Goal: Task Accomplishment & Management: Use online tool/utility

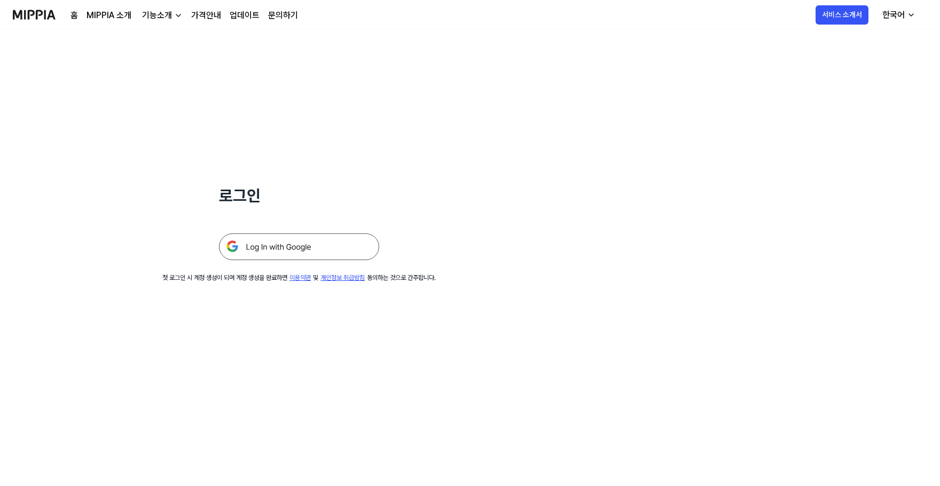
click at [325, 249] on img at bounding box center [299, 246] width 160 height 27
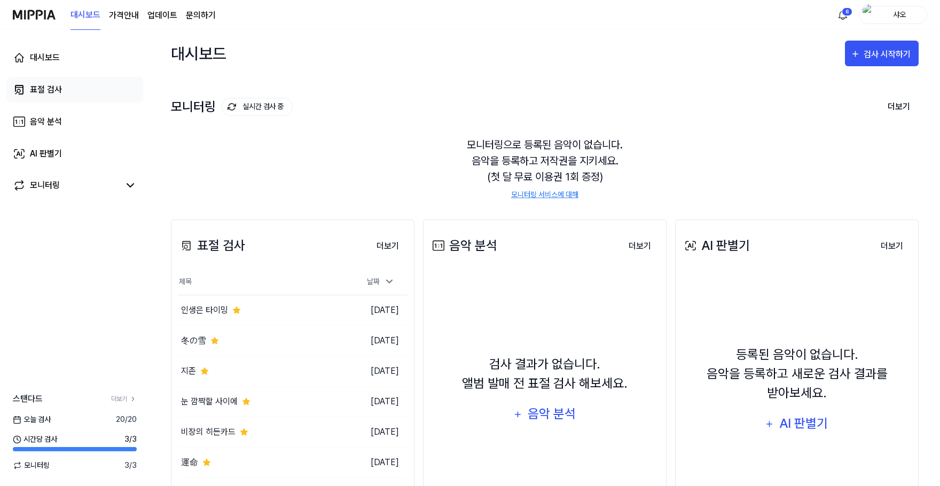
click at [64, 88] on link "표절 검사" at bounding box center [74, 90] width 137 height 26
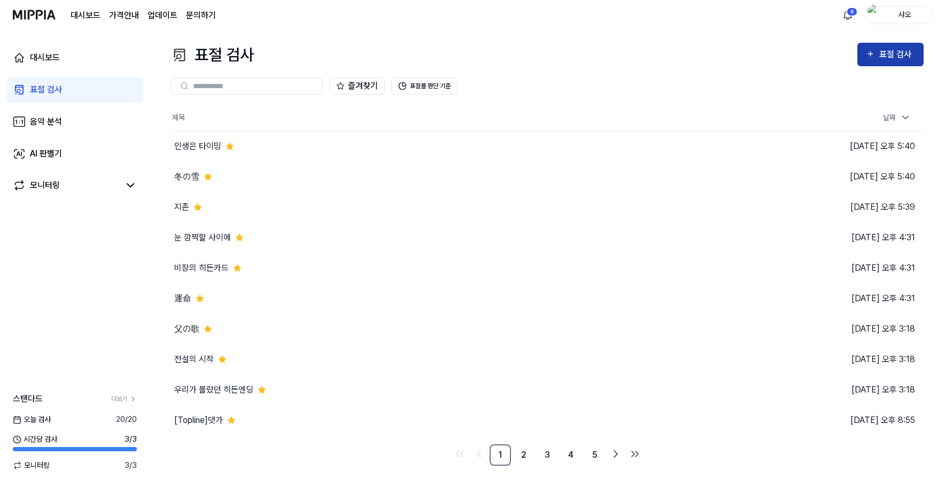
click at [868, 56] on icon "button" at bounding box center [869, 54] width 9 height 13
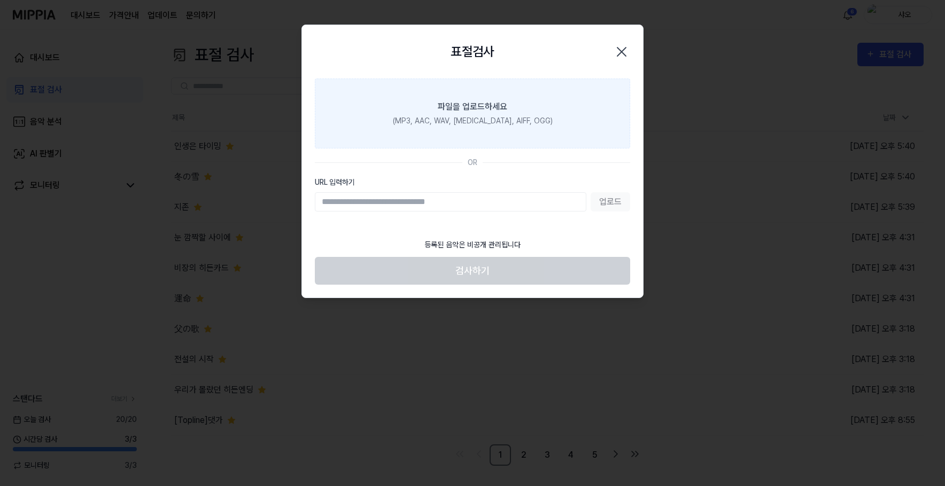
click at [487, 111] on div "파일을 업로드하세요" at bounding box center [472, 106] width 69 height 13
click at [0, 0] on input "파일을 업로드하세요 (MP3, AAC, WAV, [MEDICAL_DATA], AIFF, OGG)" at bounding box center [0, 0] width 0 height 0
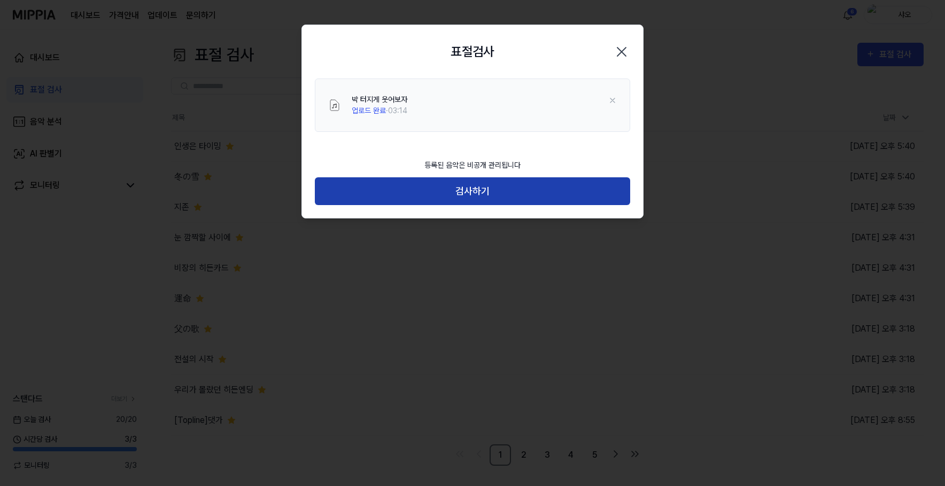
click at [491, 188] on button "검사하기" at bounding box center [472, 191] width 315 height 28
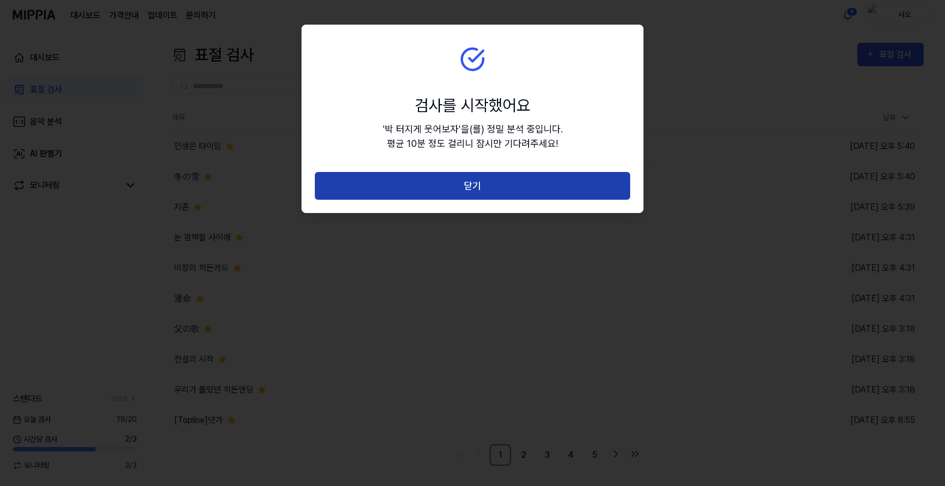
click at [565, 188] on button "닫기" at bounding box center [472, 186] width 315 height 28
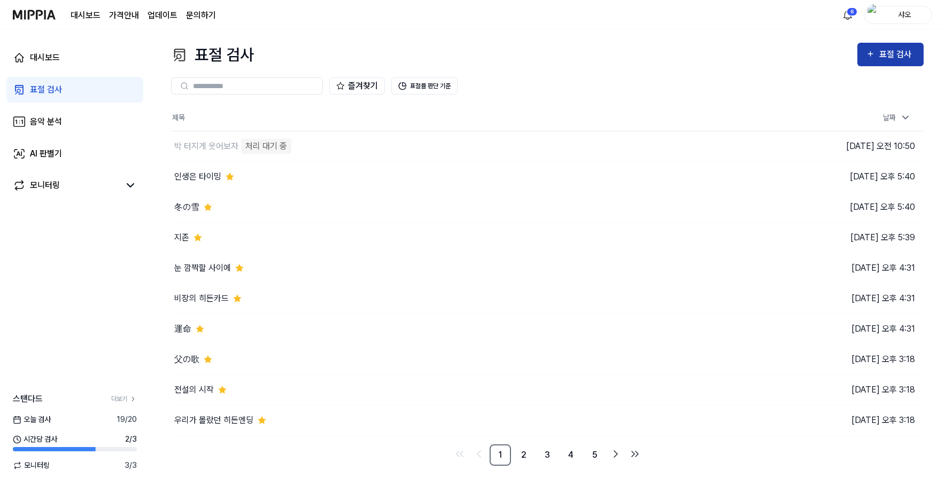
click at [869, 62] on button "표절 검사" at bounding box center [890, 55] width 66 height 24
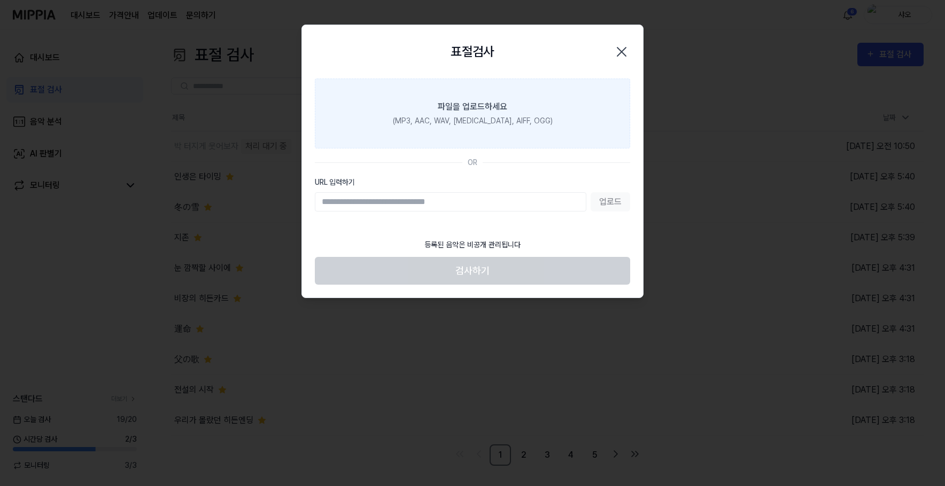
click at [464, 110] on div "파일을 업로드하세요" at bounding box center [472, 106] width 69 height 13
click at [0, 0] on input "파일을 업로드하세요 (MP3, AAC, WAV, [MEDICAL_DATA], AIFF, OGG)" at bounding box center [0, 0] width 0 height 0
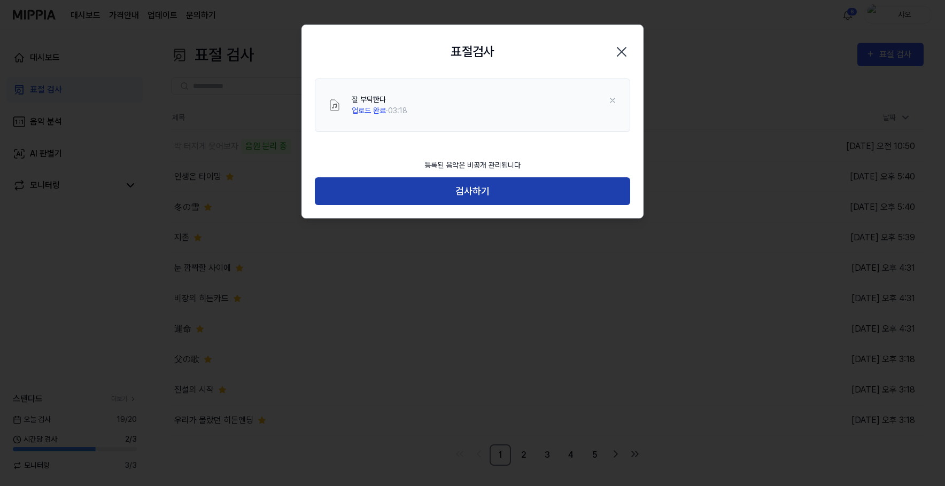
click at [525, 189] on button "검사하기" at bounding box center [472, 191] width 315 height 28
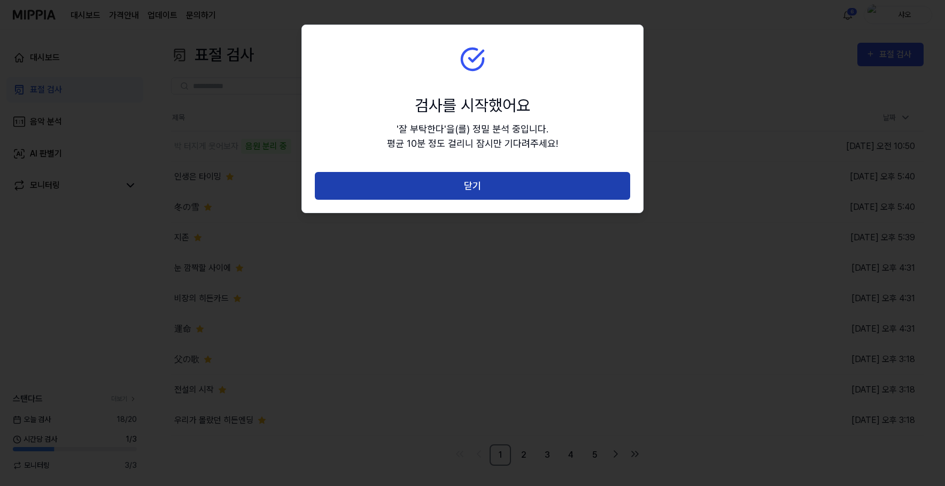
click at [532, 179] on button "닫기" at bounding box center [472, 186] width 315 height 28
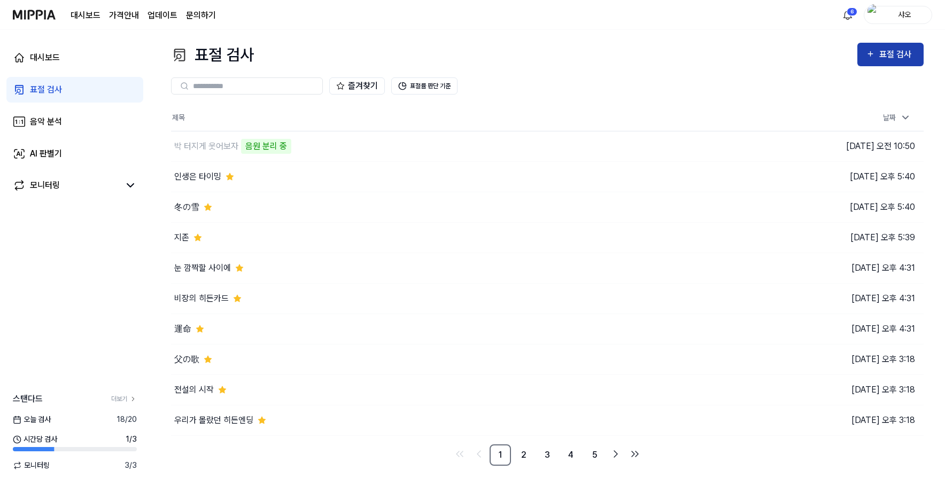
click at [907, 55] on div "표절 검사" at bounding box center [897, 55] width 36 height 14
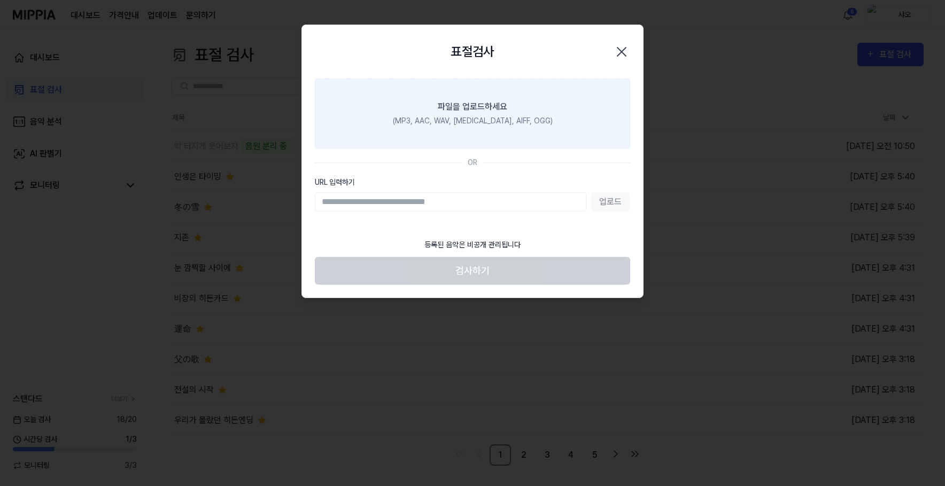
click at [483, 117] on div "(MP3, AAC, WAV, [MEDICAL_DATA], AIFF, OGG)" at bounding box center [473, 120] width 160 height 11
click at [0, 0] on input "파일을 업로드하세요 (MP3, AAC, WAV, [MEDICAL_DATA], AIFF, OGG)" at bounding box center [0, 0] width 0 height 0
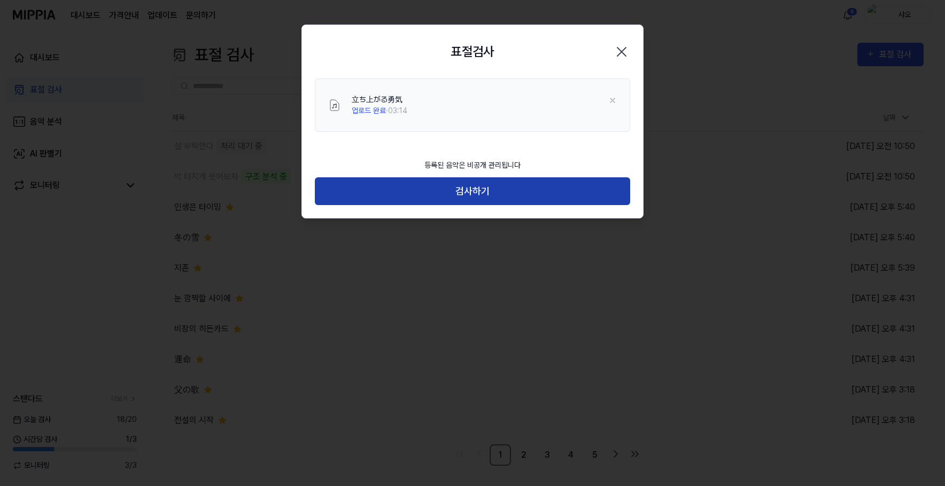
click at [491, 195] on button "검사하기" at bounding box center [472, 191] width 315 height 28
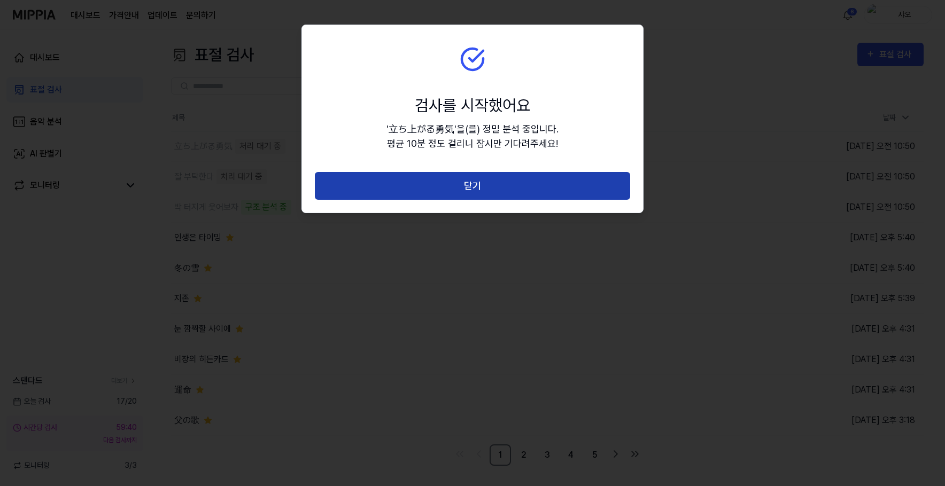
click at [498, 191] on button "닫기" at bounding box center [472, 186] width 315 height 28
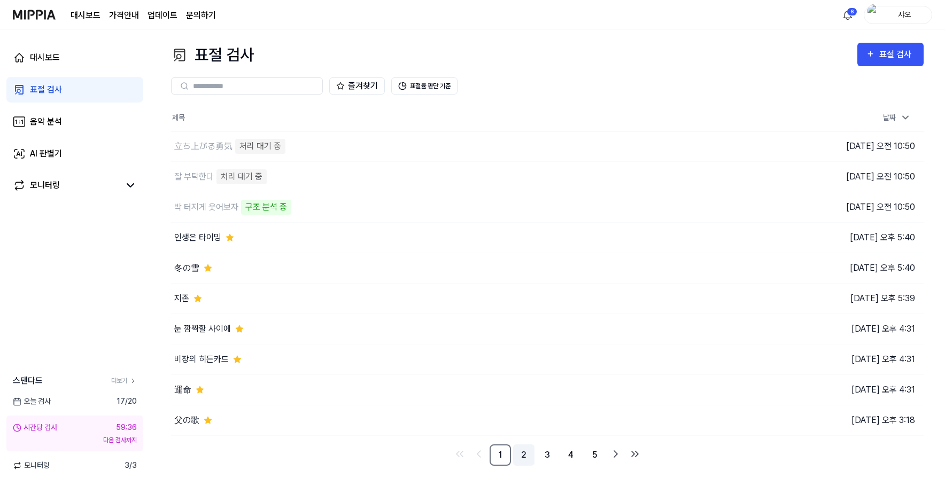
click at [520, 455] on link "2" at bounding box center [523, 454] width 21 height 21
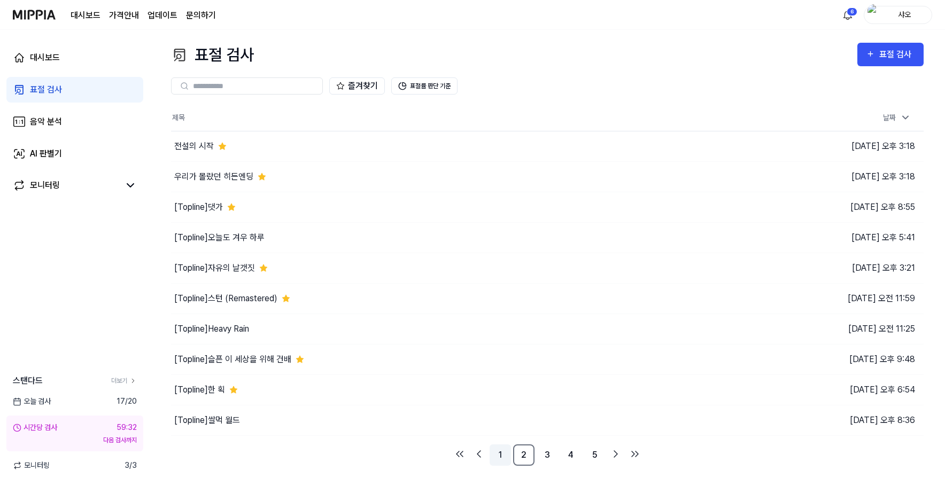
click at [494, 450] on link "1" at bounding box center [499, 454] width 21 height 21
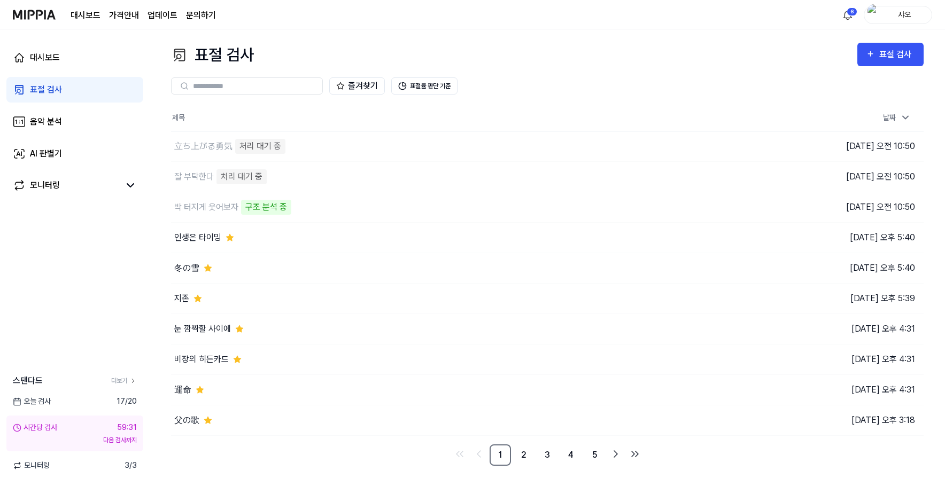
click at [551, 112] on th "제목" at bounding box center [453, 118] width 564 height 26
click at [518, 67] on div "즐겨찾기 표절률 판단 기준" at bounding box center [547, 86] width 752 height 38
click at [592, 76] on div "즐겨찾기 표절률 판단 기준" at bounding box center [547, 86] width 752 height 38
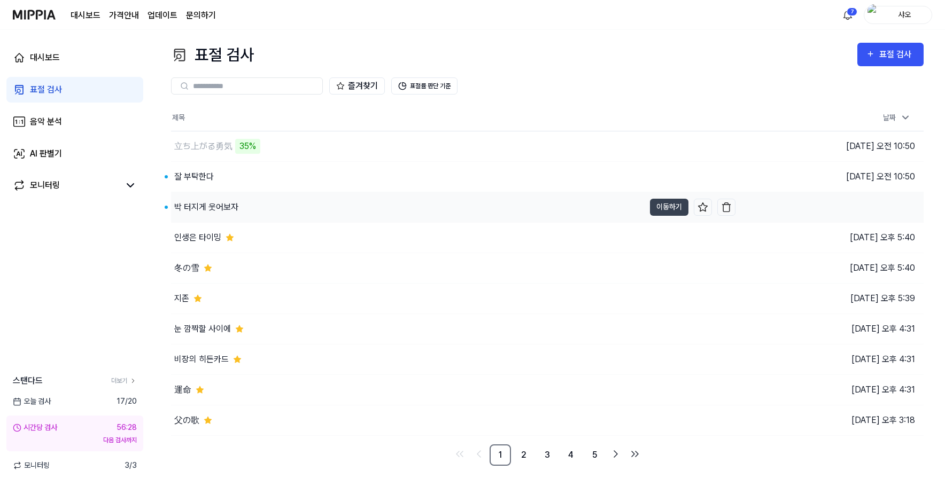
click at [282, 201] on div "박 터지게 웃어보자" at bounding box center [407, 207] width 473 height 30
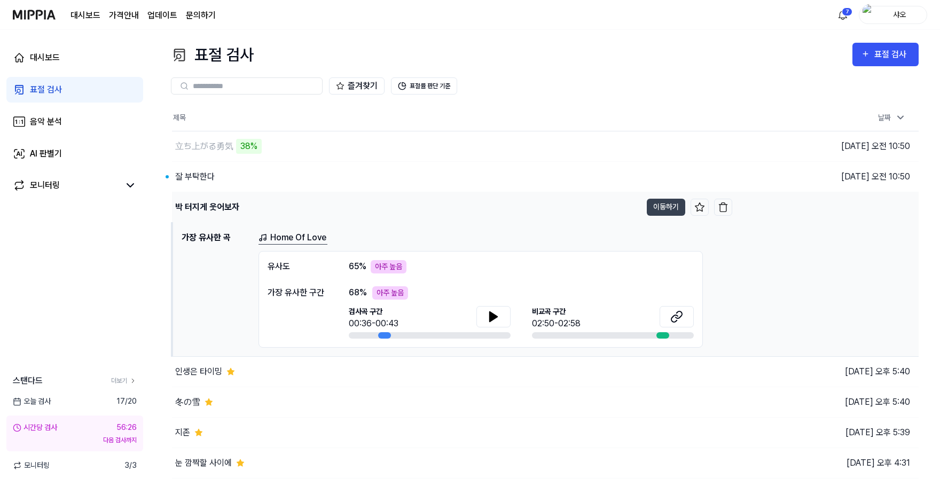
click at [241, 204] on div "박 터지게 웃어보자" at bounding box center [407, 207] width 470 height 30
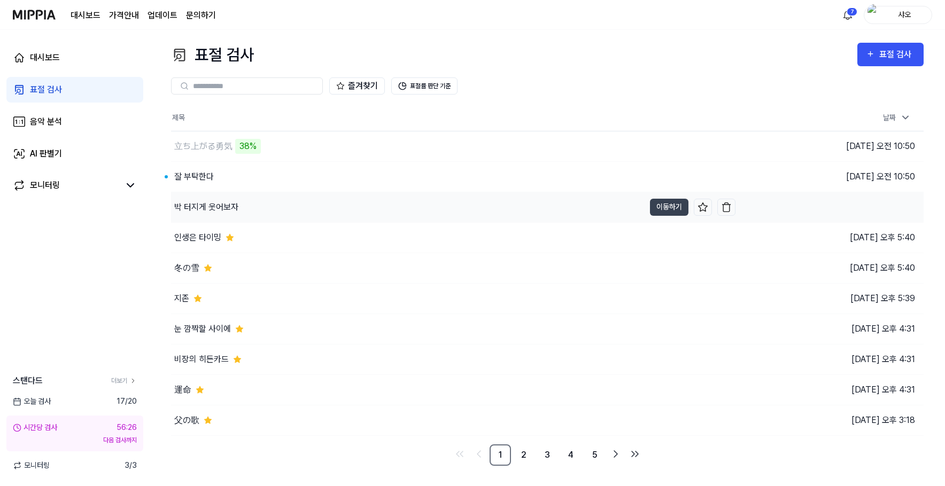
click at [241, 204] on div "박 터지게 웃어보자" at bounding box center [407, 207] width 473 height 30
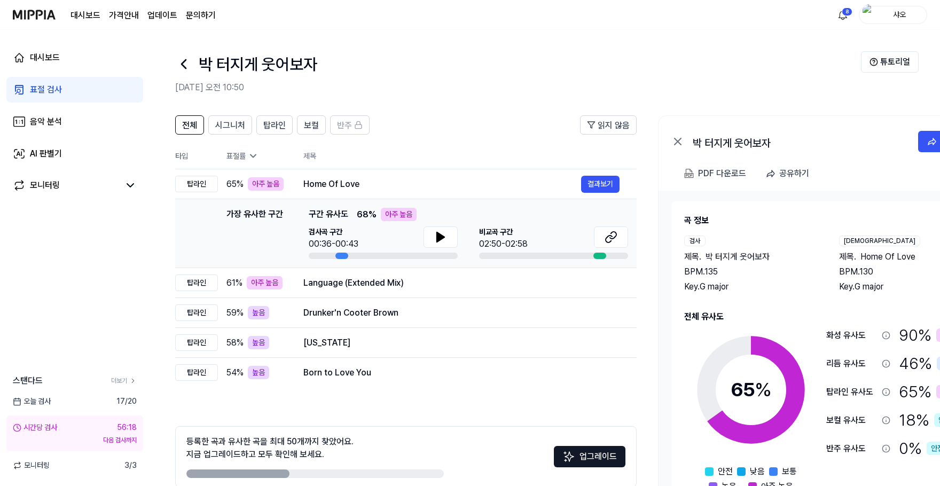
click at [79, 89] on link "표절 검사" at bounding box center [74, 90] width 137 height 26
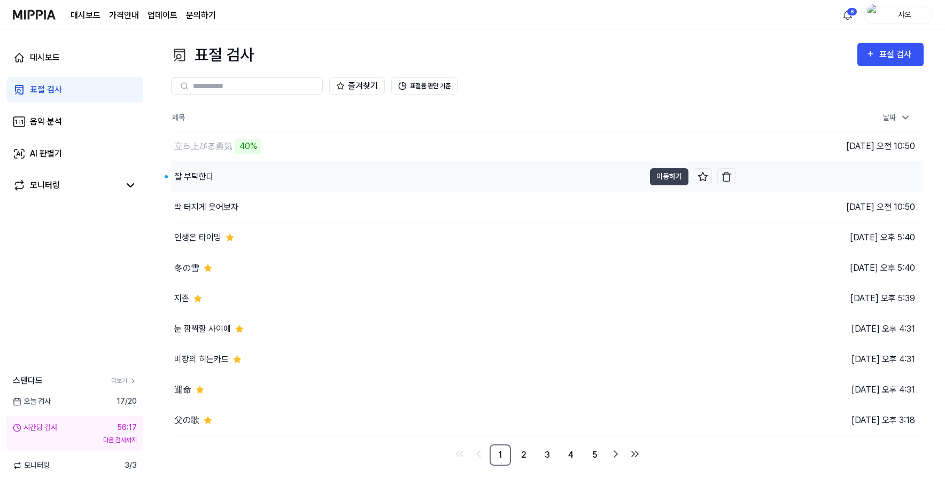
click at [225, 176] on div "잘 부탁한다" at bounding box center [407, 177] width 473 height 30
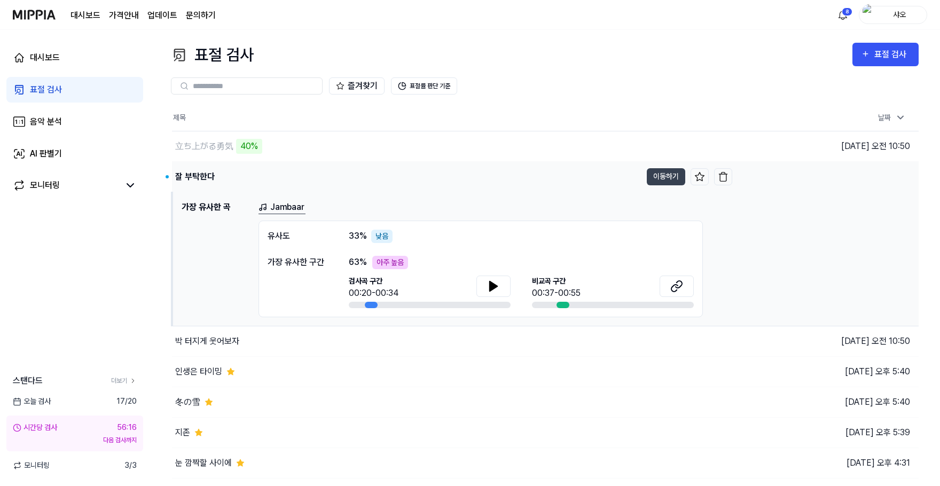
click at [256, 171] on div "잘 부탁한다" at bounding box center [407, 177] width 470 height 30
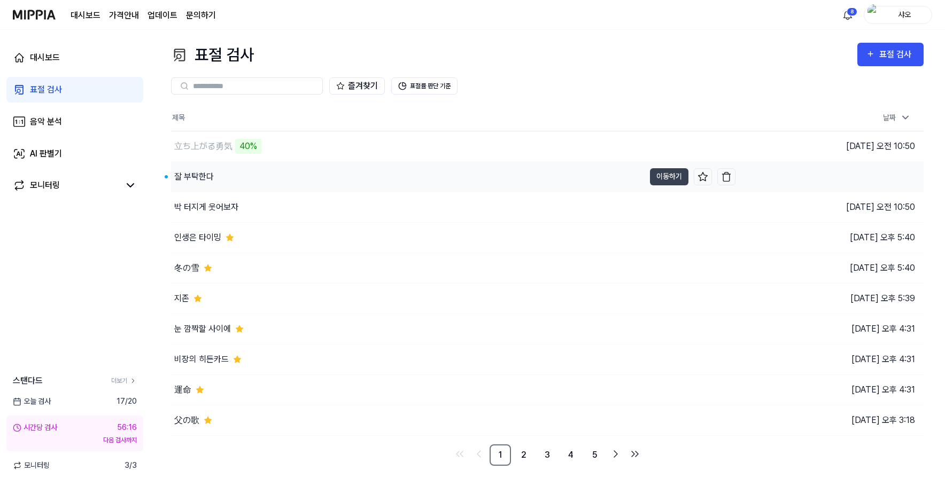
click at [251, 172] on div "잘 부탁한다" at bounding box center [407, 177] width 473 height 30
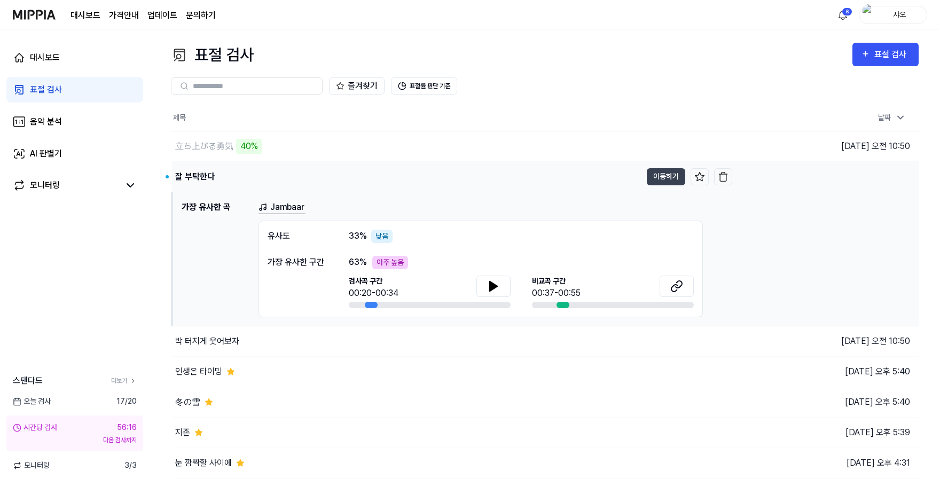
click at [251, 172] on div "잘 부탁한다" at bounding box center [407, 177] width 470 height 30
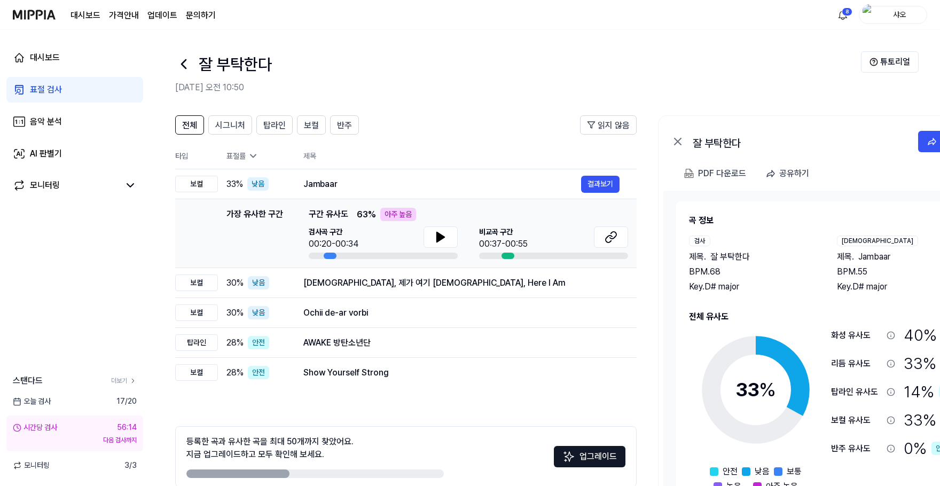
click at [735, 95] on header "잘 부탁한다 [DATE] 오전 10:50 튜토리얼" at bounding box center [545, 67] width 791 height 75
click at [111, 90] on link "표절 검사" at bounding box center [74, 90] width 137 height 26
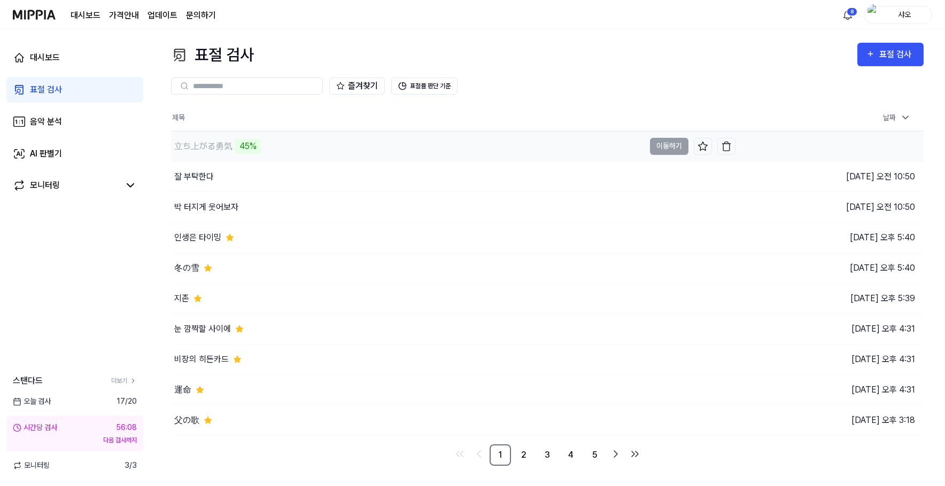
click at [440, 155] on div "立ち上がる勇気 45%" at bounding box center [407, 146] width 473 height 30
click at [694, 146] on button at bounding box center [702, 146] width 18 height 17
click at [513, 77] on div "즐겨찾기 표절률 판단 기준" at bounding box center [547, 86] width 752 height 38
click at [513, 117] on th "제목" at bounding box center [453, 118] width 564 height 26
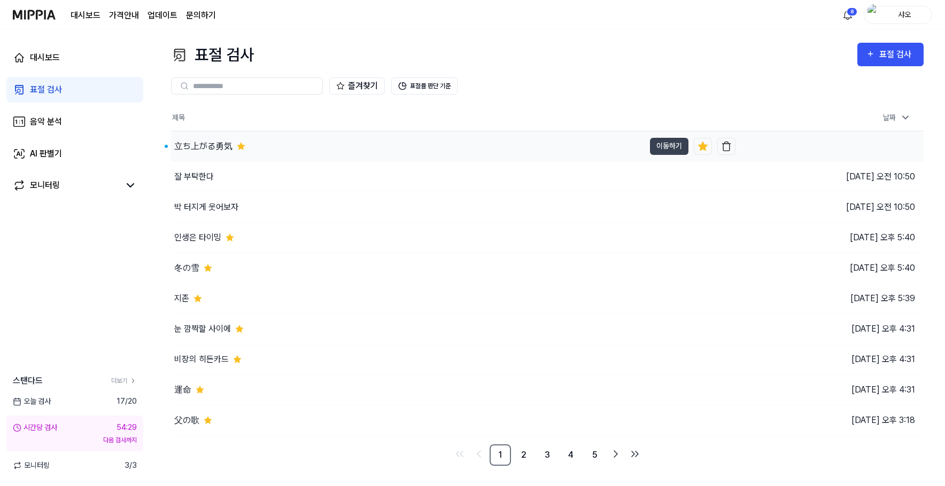
click at [395, 153] on div "立ち上がる勇気" at bounding box center [407, 146] width 473 height 30
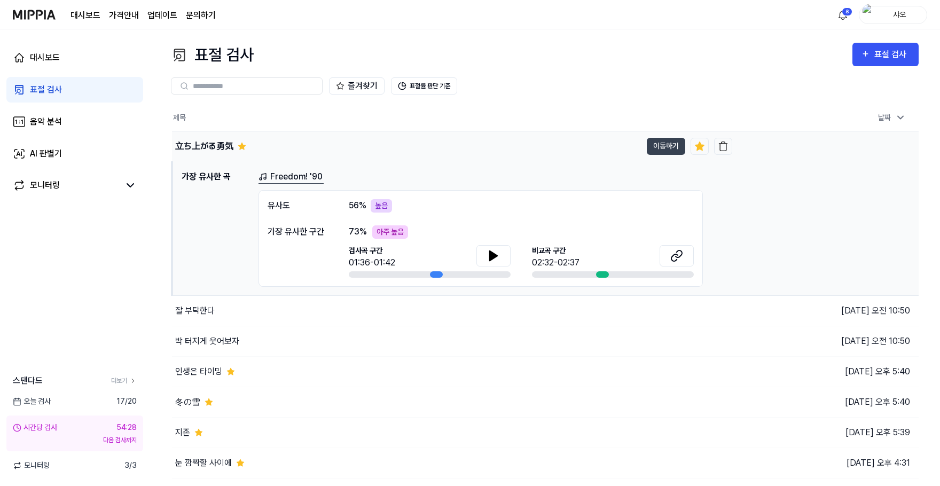
click at [395, 153] on div "立ち上がる勇気" at bounding box center [407, 146] width 470 height 30
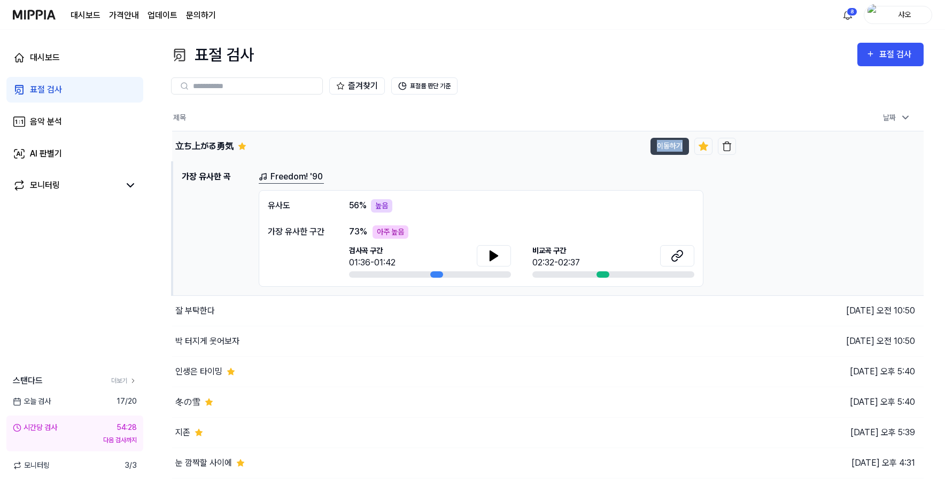
click at [395, 153] on div "立ち上がる勇気" at bounding box center [408, 146] width 473 height 30
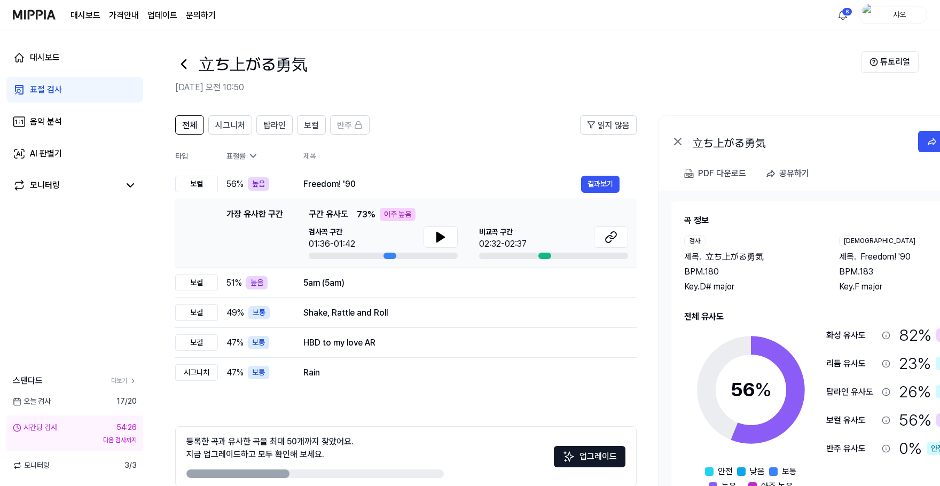
click at [496, 68] on div "立ち上がる勇気" at bounding box center [518, 64] width 686 height 26
